Goal: Task Accomplishment & Management: Complete application form

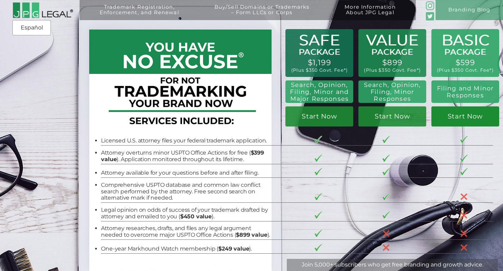
click at [459, 114] on link "Start Now" at bounding box center [465, 116] width 68 height 20
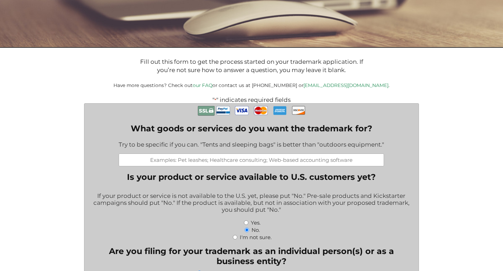
scroll to position [86, 0]
click at [207, 163] on input "What goods or services do you want the trademark for?" at bounding box center [251, 159] width 265 height 13
click at [205, 162] on input "What goods or services do you want the trademark for?" at bounding box center [251, 159] width 265 height 13
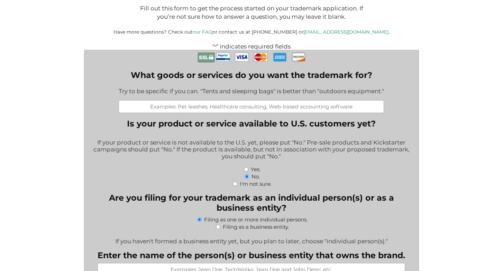
scroll to position [140, 0]
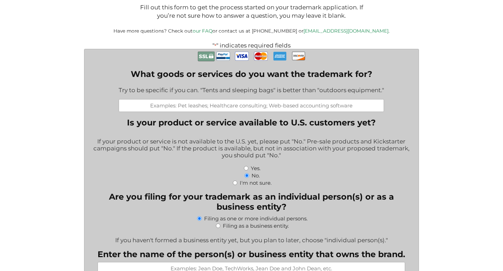
paste input "IC 41 (publishing services) IC 16 (printed books)"
click at [258, 104] on input "IC 41 (publishing services) IC 16 (printed books)" at bounding box center [251, 105] width 265 height 13
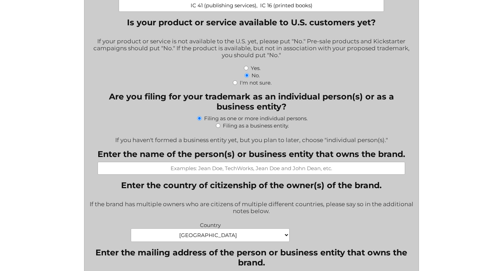
scroll to position [240, 0]
type input "IC 41 (publishing services), IC 16 (printed books)"
click at [239, 172] on input "Enter the name of the person(s) or business entity that owns the brand." at bounding box center [252, 167] width 308 height 13
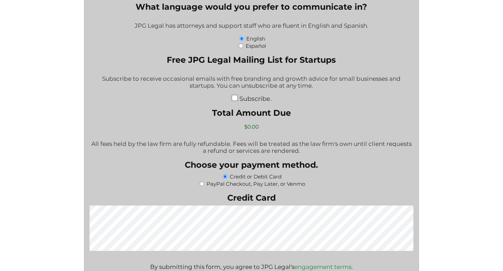
scroll to position [1071, 0]
type input "[PERSON_NAME]"
